Goal: Find specific page/section: Find specific page/section

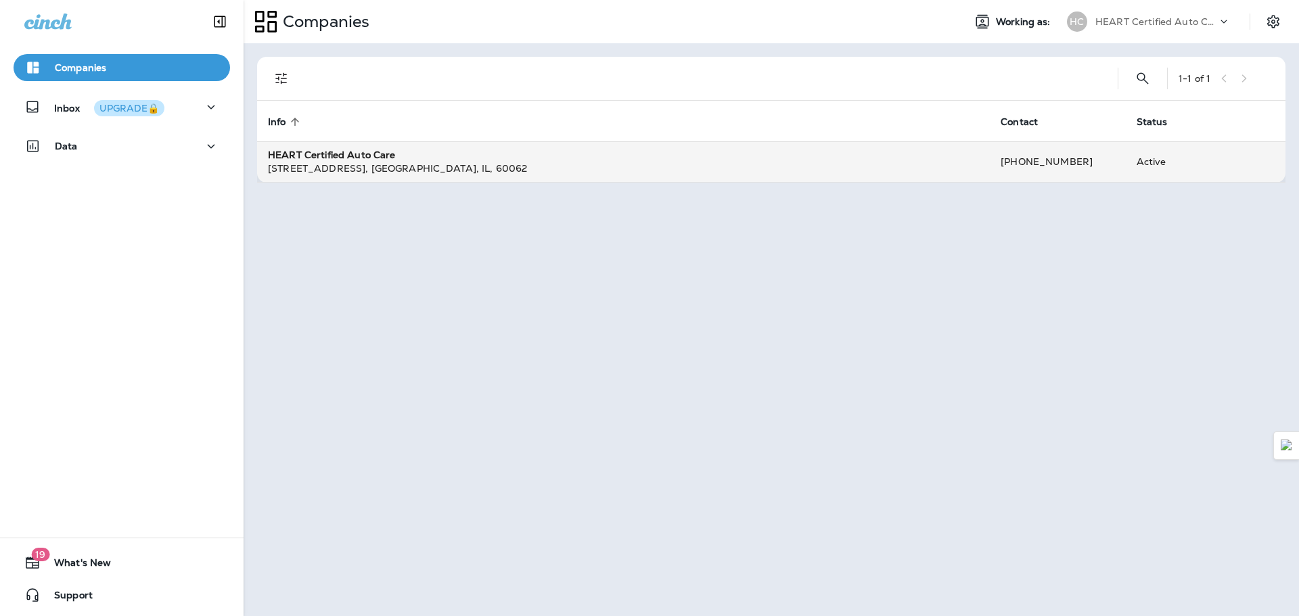
click at [435, 164] on div "[STREET_ADDRESS]" at bounding box center [623, 169] width 711 height 14
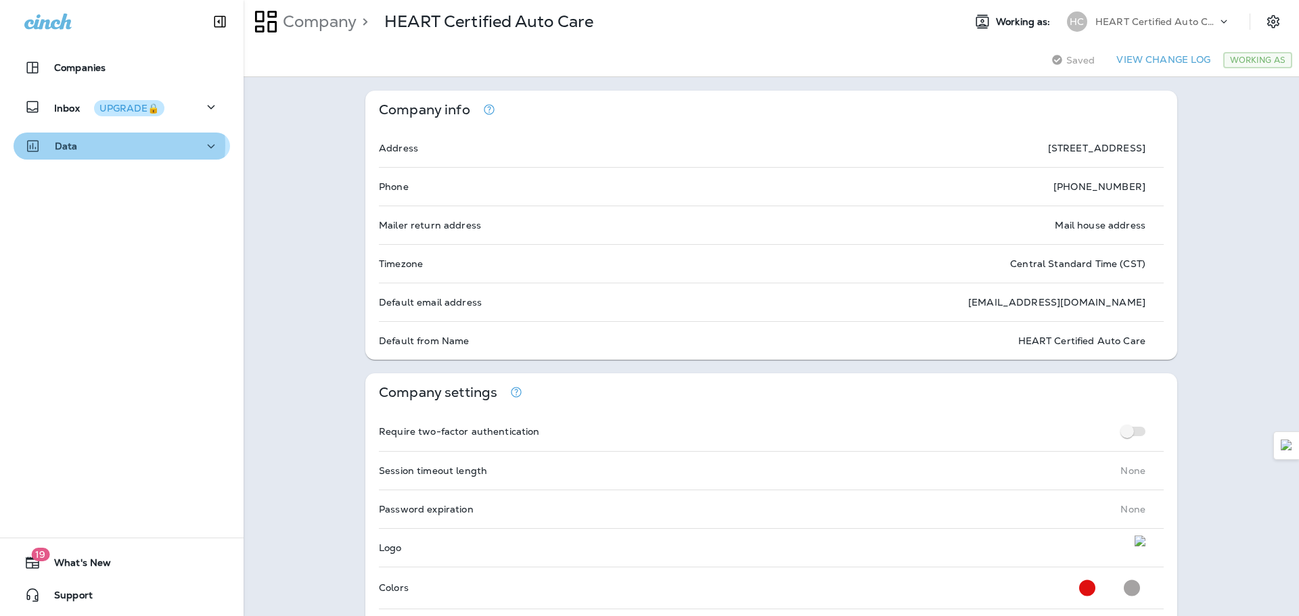
click at [118, 145] on div "Data" at bounding box center [121, 146] width 195 height 17
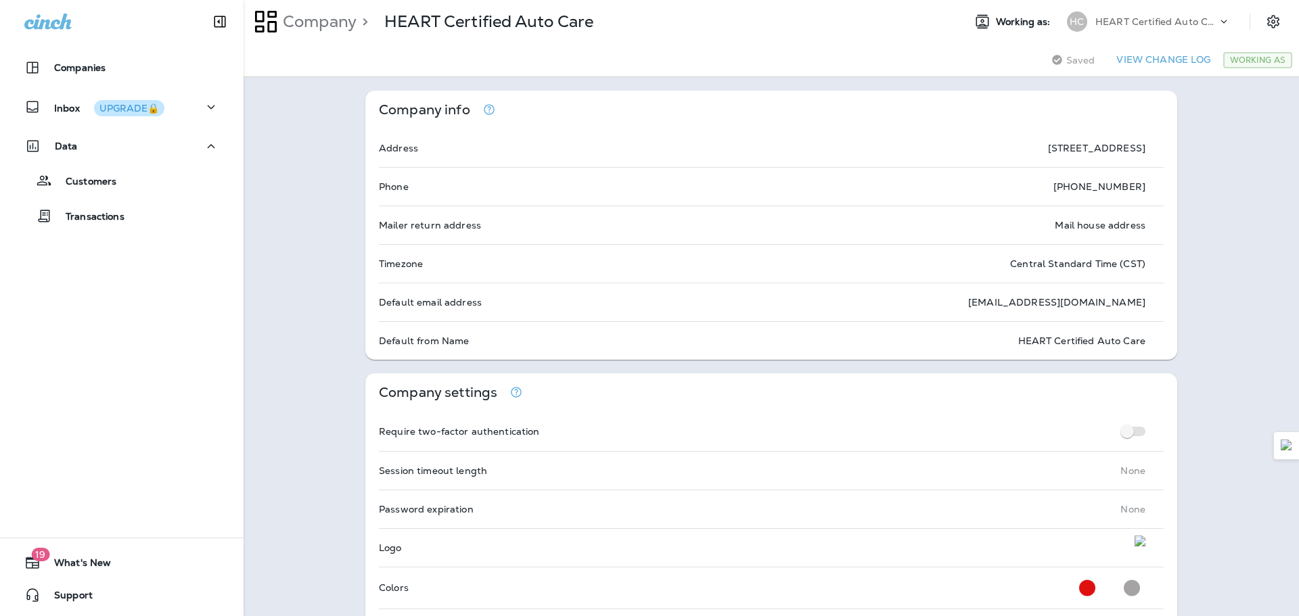
click at [72, 85] on div "Companies" at bounding box center [121, 71] width 243 height 34
click at [56, 105] on p "Inbox UPGRADE🔒" at bounding box center [109, 107] width 110 height 14
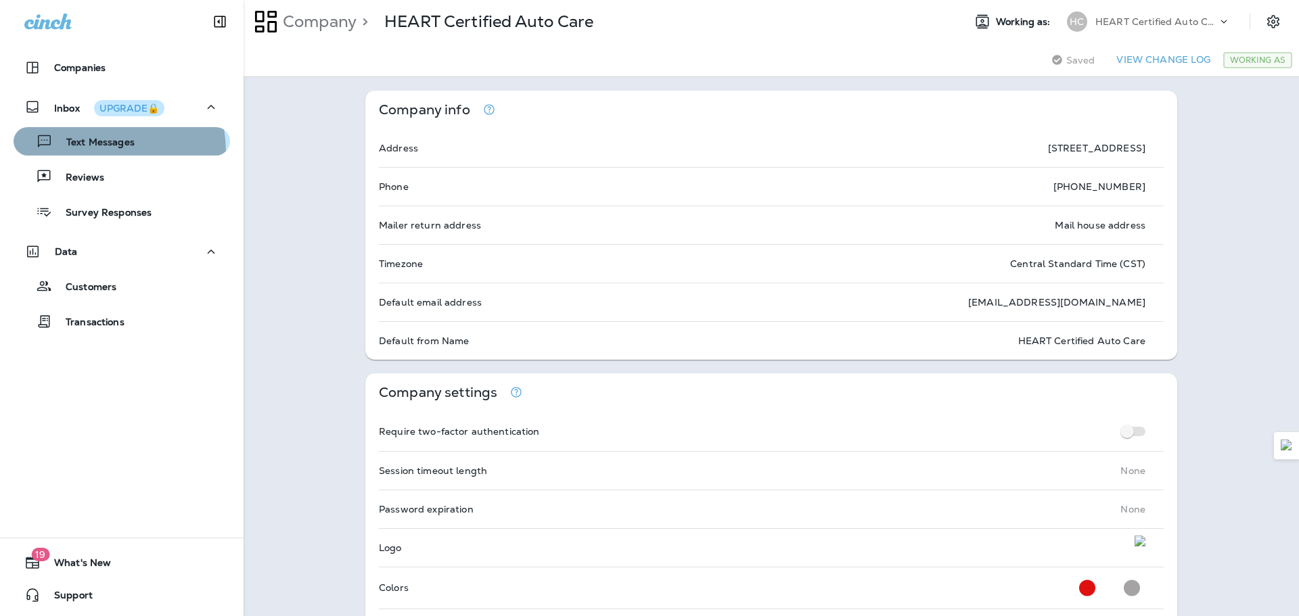
click at [70, 153] on button "Text Messages" at bounding box center [122, 141] width 216 height 28
